Goal: Find specific page/section: Find specific page/section

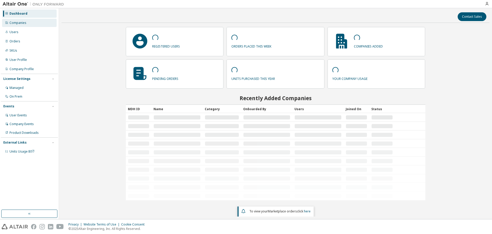
click at [23, 25] on div "Companies" at bounding box center [17, 23] width 17 height 4
